Goal: Find specific page/section: Find specific page/section

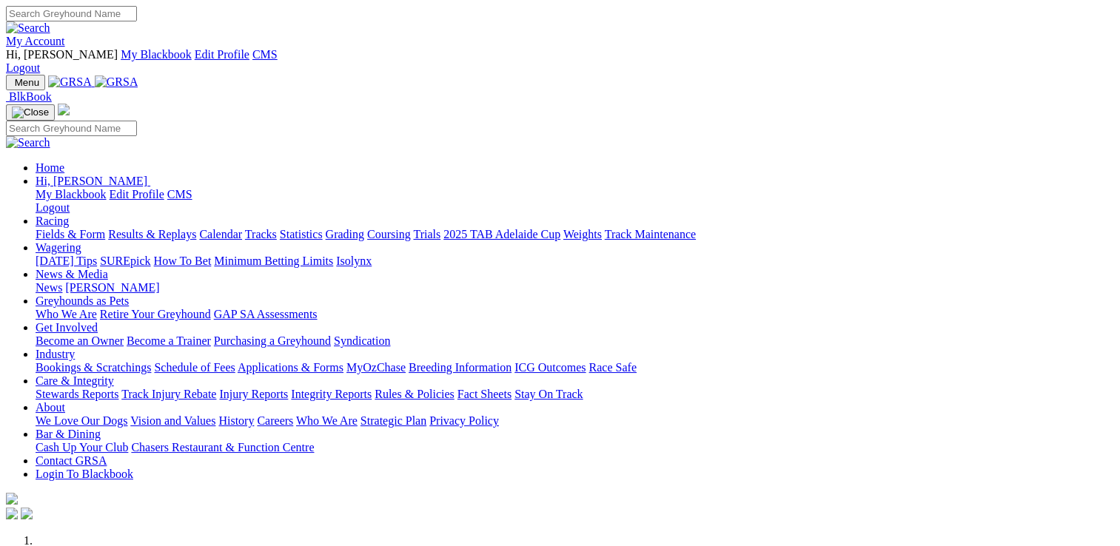
click at [114, 375] on link "Care & Integrity" at bounding box center [75, 381] width 78 height 13
click at [118, 388] on link "Stewards Reports" at bounding box center [77, 394] width 83 height 13
